Goal: Navigation & Orientation: Find specific page/section

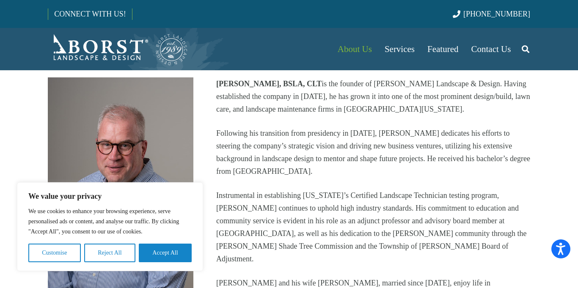
scroll to position [226, 0]
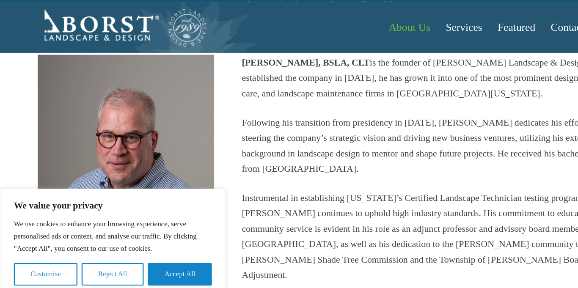
click at [97, 134] on img at bounding box center [121, 181] width 146 height 218
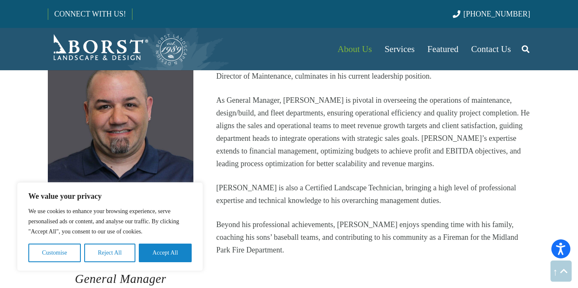
scroll to position [1241, 0]
